Goal: Use online tool/utility: Utilize a website feature to perform a specific function

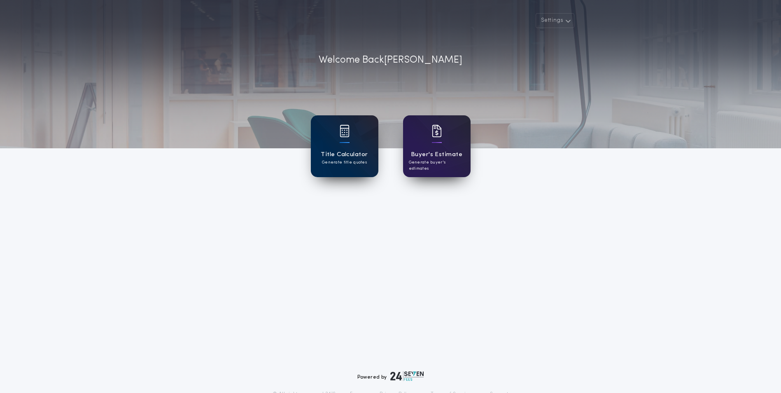
click at [346, 159] on p "Generate title quotes" at bounding box center [344, 162] width 45 height 6
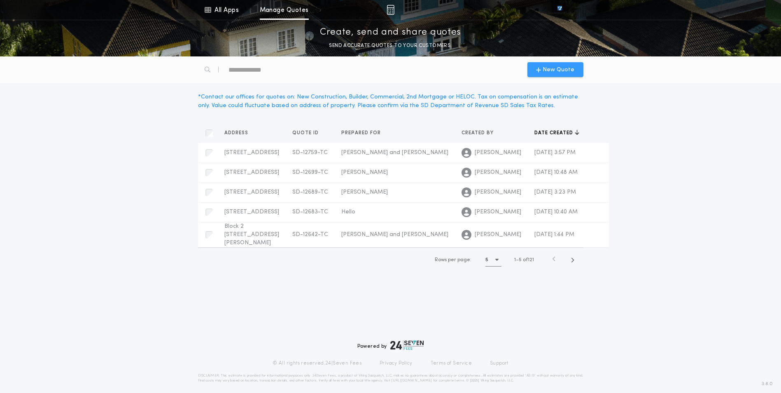
click at [553, 70] on span "New Quote" at bounding box center [558, 69] width 32 height 9
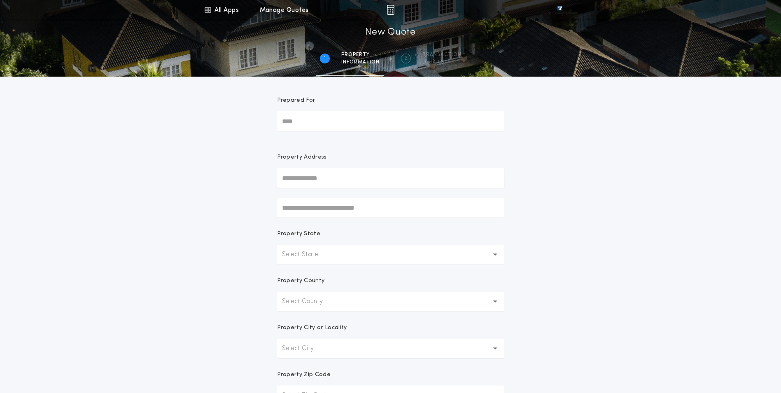
click at [342, 128] on input "Prepared For" at bounding box center [390, 121] width 227 height 20
type input "**********"
click at [367, 198] on button "[STREET_ADDRESS]" at bounding box center [390, 194] width 227 height 12
type input "**********"
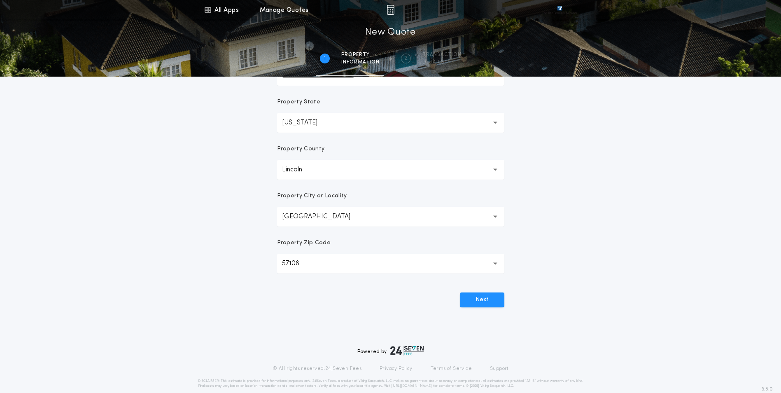
scroll to position [144, 0]
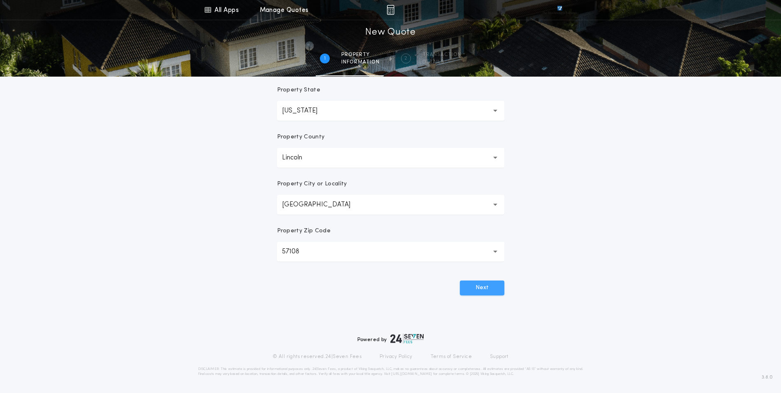
click at [485, 282] on button "Next" at bounding box center [482, 287] width 44 height 15
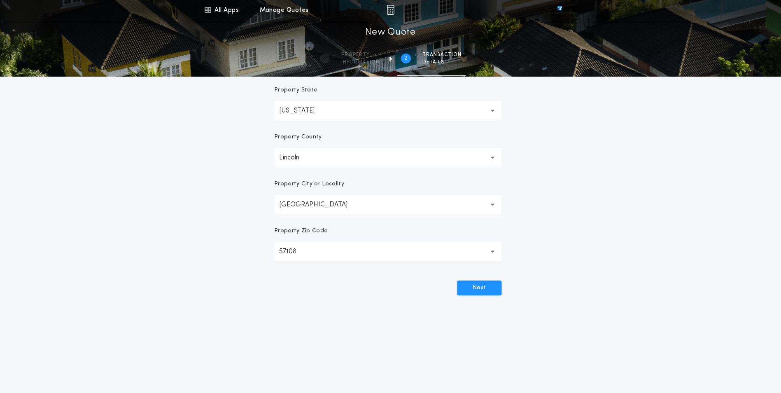
scroll to position [0, 0]
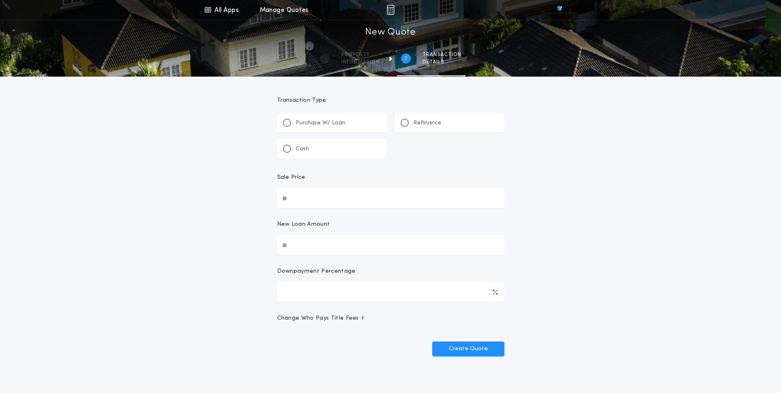
click at [448, 119] on div "Refinance" at bounding box center [449, 123] width 109 height 20
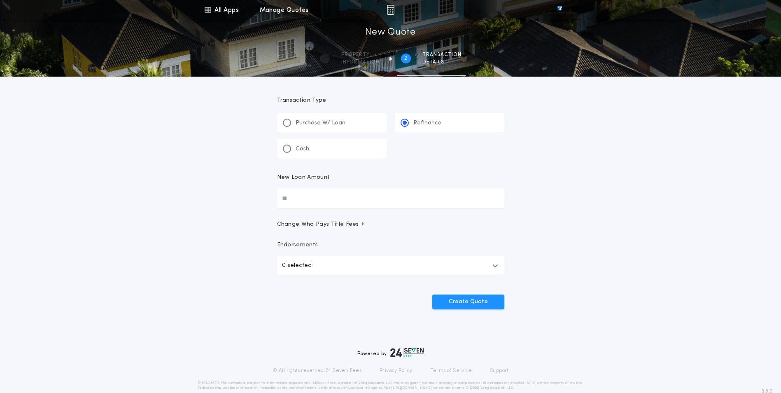
click at [337, 200] on input "New Loan Amount" at bounding box center [390, 198] width 227 height 20
type input "********"
click at [334, 270] on button "0 selected" at bounding box center [390, 266] width 227 height 20
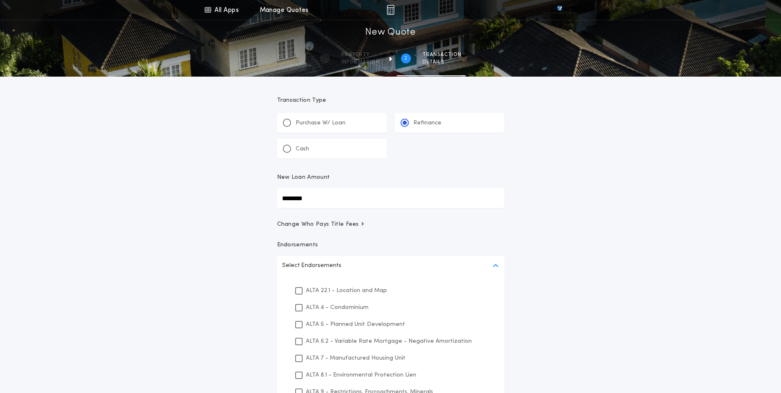
click at [338, 295] on div "ALTA 22.1 - Location and Map" at bounding box center [390, 290] width 207 height 17
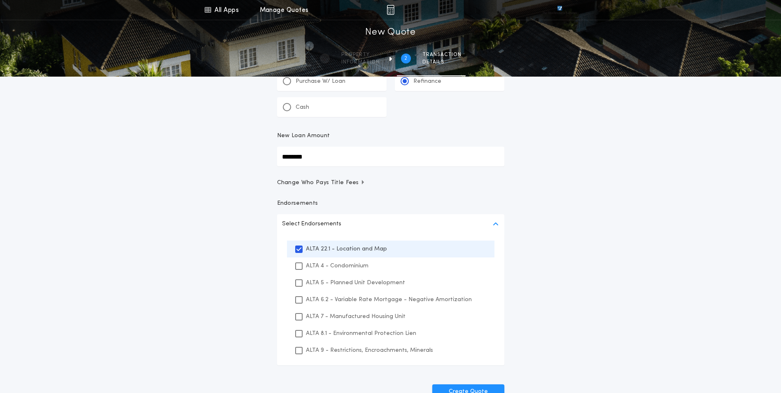
scroll to position [123, 0]
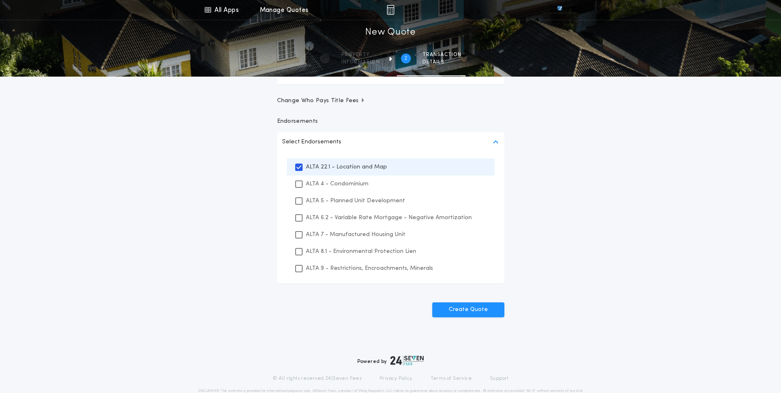
click at [326, 254] on p "ALTA 8.1 - Environmental Protection Lien" at bounding box center [361, 251] width 110 height 9
click at [329, 269] on p "ALTA 9 - Restrictions, Encroachments, Minerals" at bounding box center [369, 268] width 127 height 9
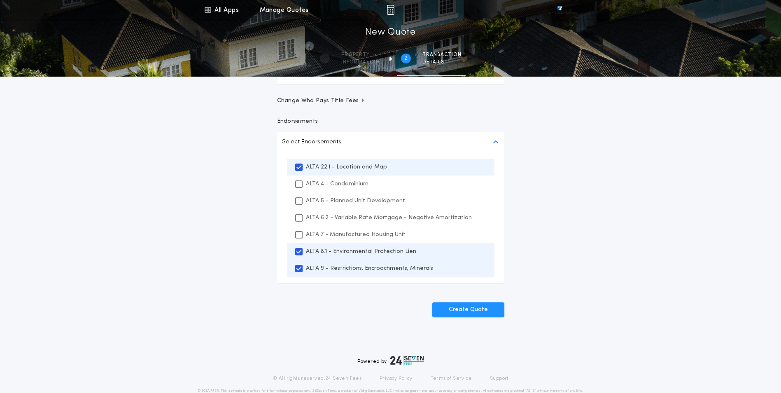
click at [584, 227] on div "All Apps Title Calculator Buyer's Estimate Menu All Apps Manage Quotes 2 /2 New…" at bounding box center [390, 113] width 781 height 472
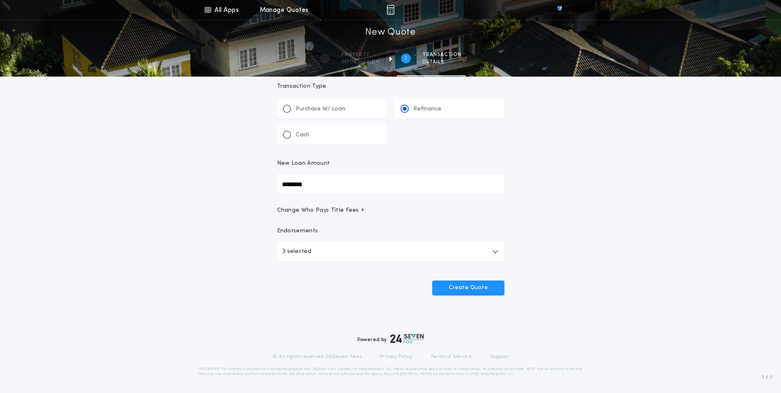
scroll to position [0, 0]
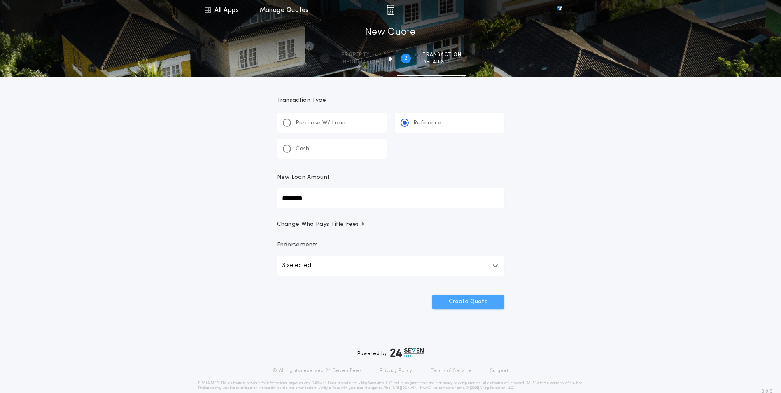
click at [475, 305] on button "Create Quote" at bounding box center [468, 301] width 72 height 15
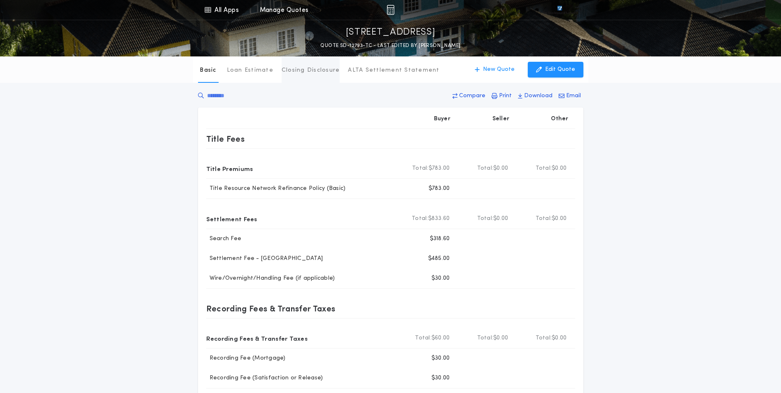
click at [321, 72] on p "Closing Disclosure" at bounding box center [311, 70] width 58 height 8
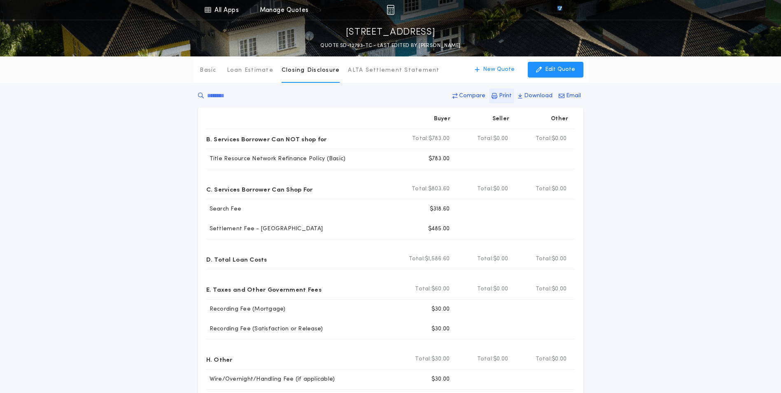
click at [504, 98] on p "Print" at bounding box center [505, 96] width 13 height 8
